Goal: Information Seeking & Learning: Learn about a topic

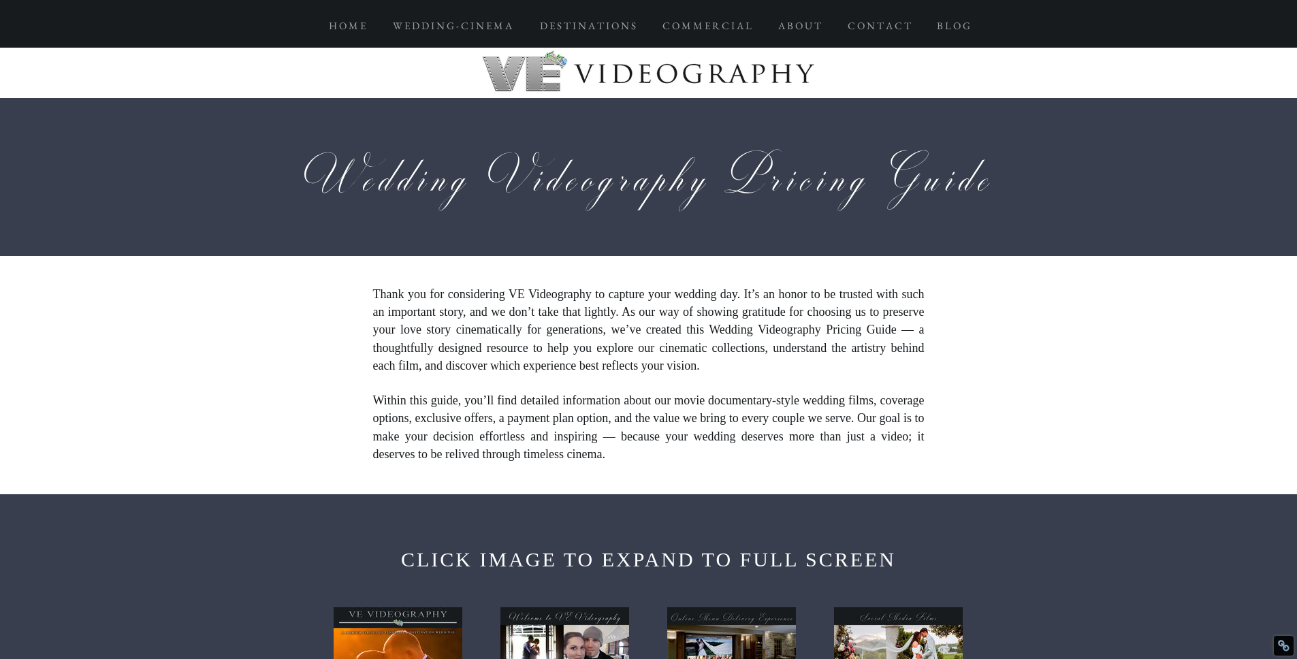
click at [1120, 250] on div at bounding box center [648, 177] width 1297 height 158
